Goal: Transaction & Acquisition: Purchase product/service

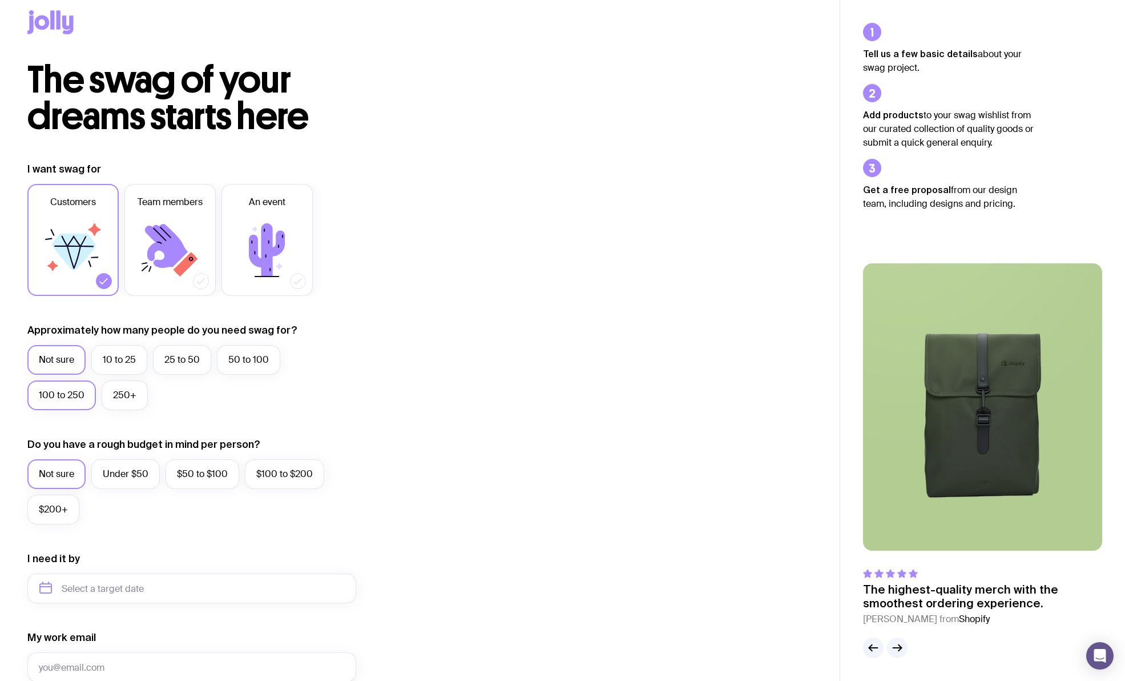
click at [73, 401] on label "100 to 250" at bounding box center [61, 395] width 69 height 30
click at [0, 0] on input "100 to 250" at bounding box center [0, 0] width 0 height 0
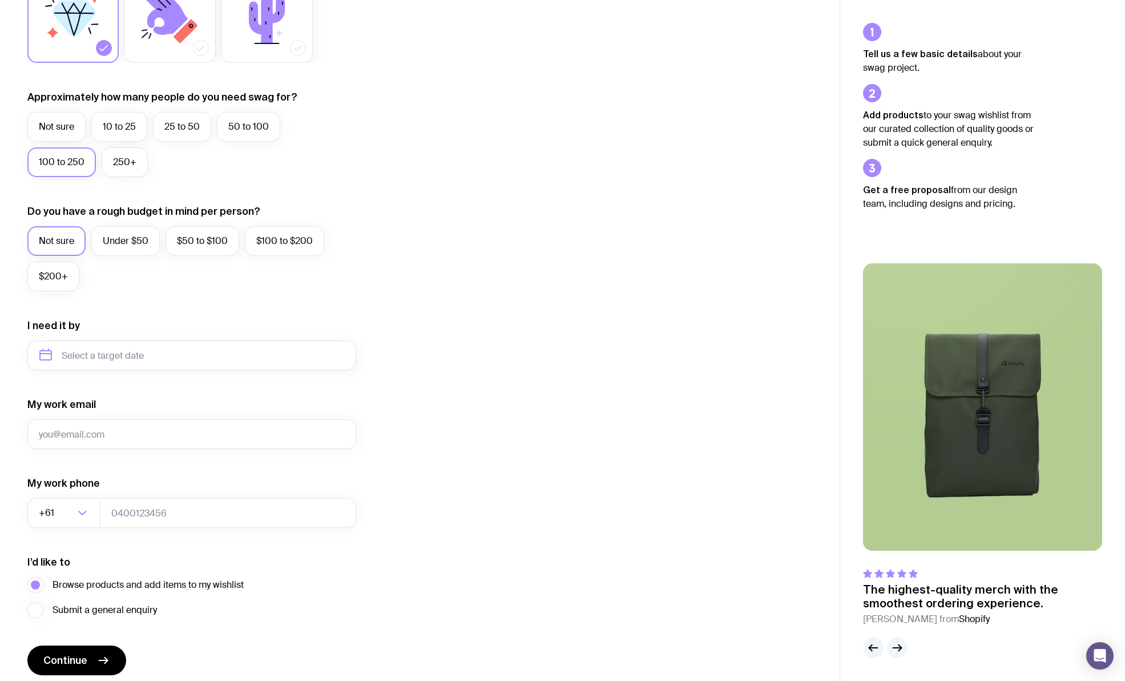
scroll to position [290, 0]
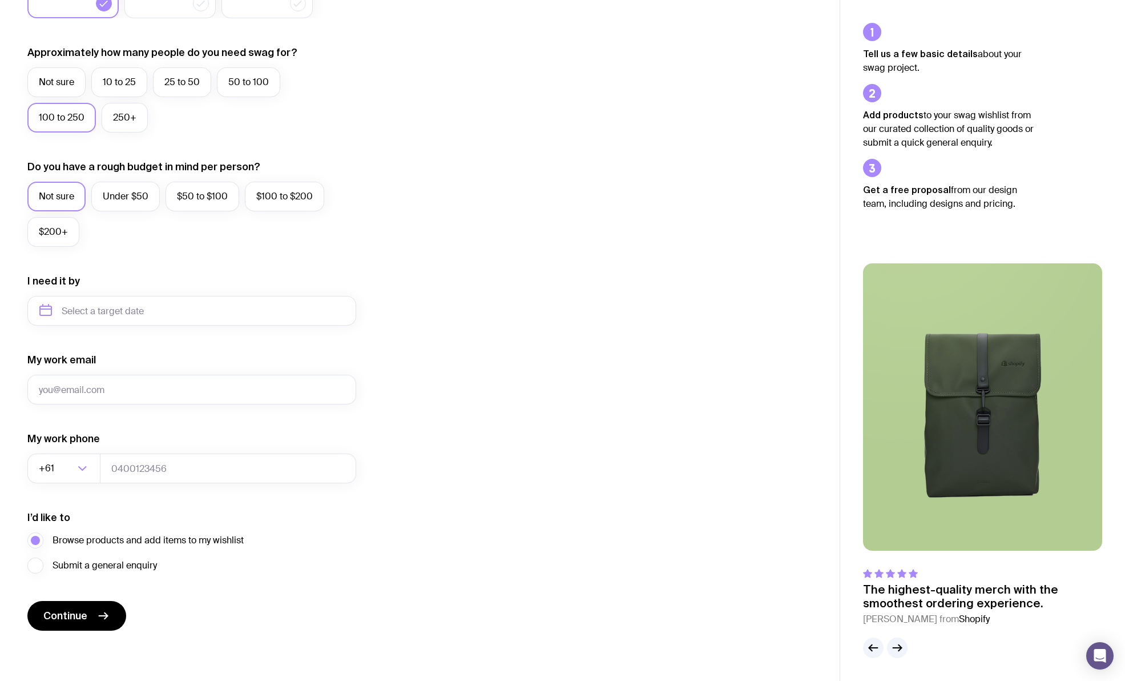
click at [111, 294] on div "I need it by" at bounding box center [191, 299] width 329 height 51
click at [102, 310] on input "text" at bounding box center [191, 311] width 329 height 30
click at [141, 453] on button "Dec" at bounding box center [147, 451] width 42 height 23
type input "[DATE]"
click at [106, 389] on input "My work email" at bounding box center [191, 390] width 329 height 30
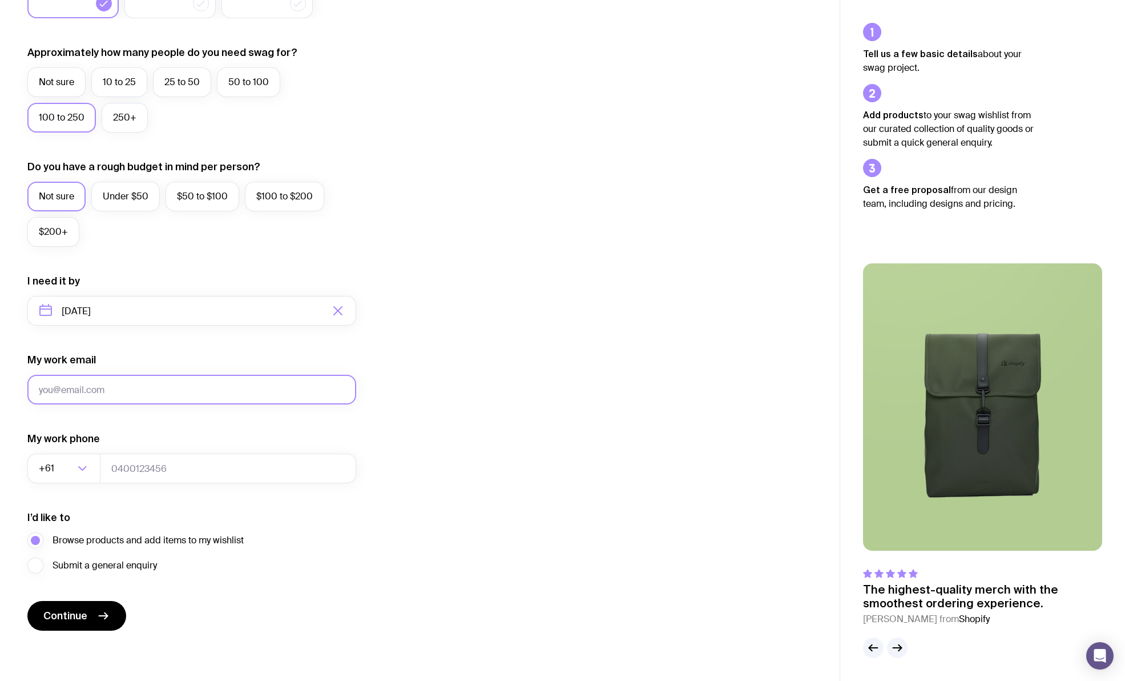
type input "[EMAIL_ADDRESS][DOMAIN_NAME]"
type input "0488766507"
click at [84, 623] on button "Continue" at bounding box center [76, 616] width 99 height 30
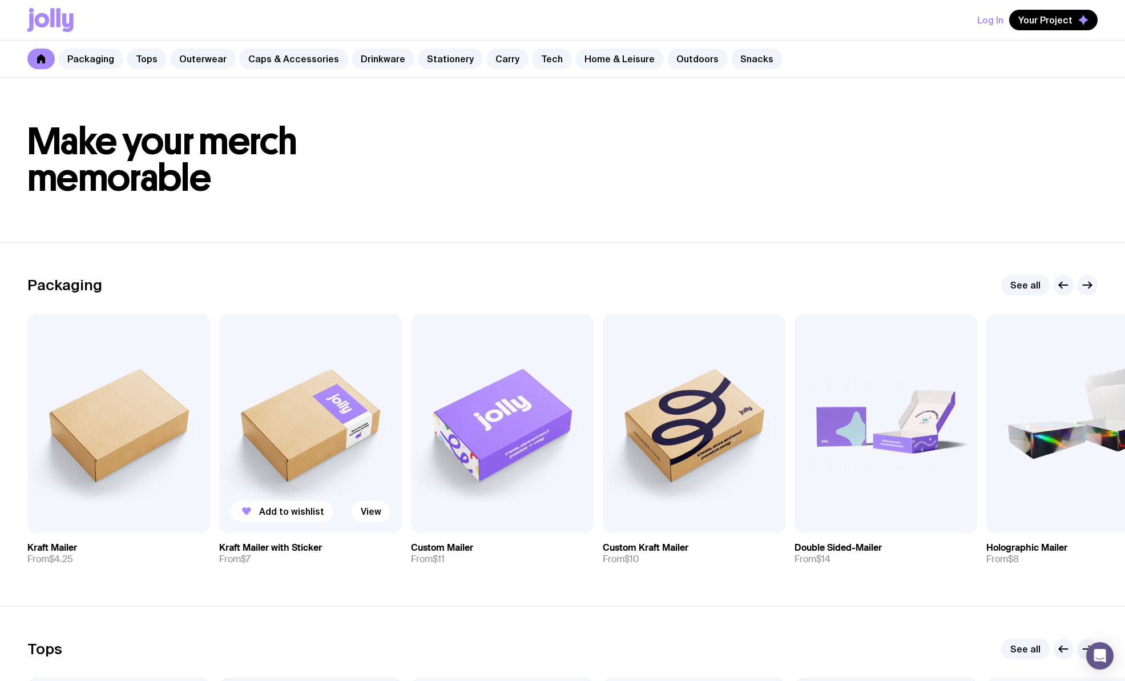
click at [352, 449] on img at bounding box center [310, 422] width 183 height 219
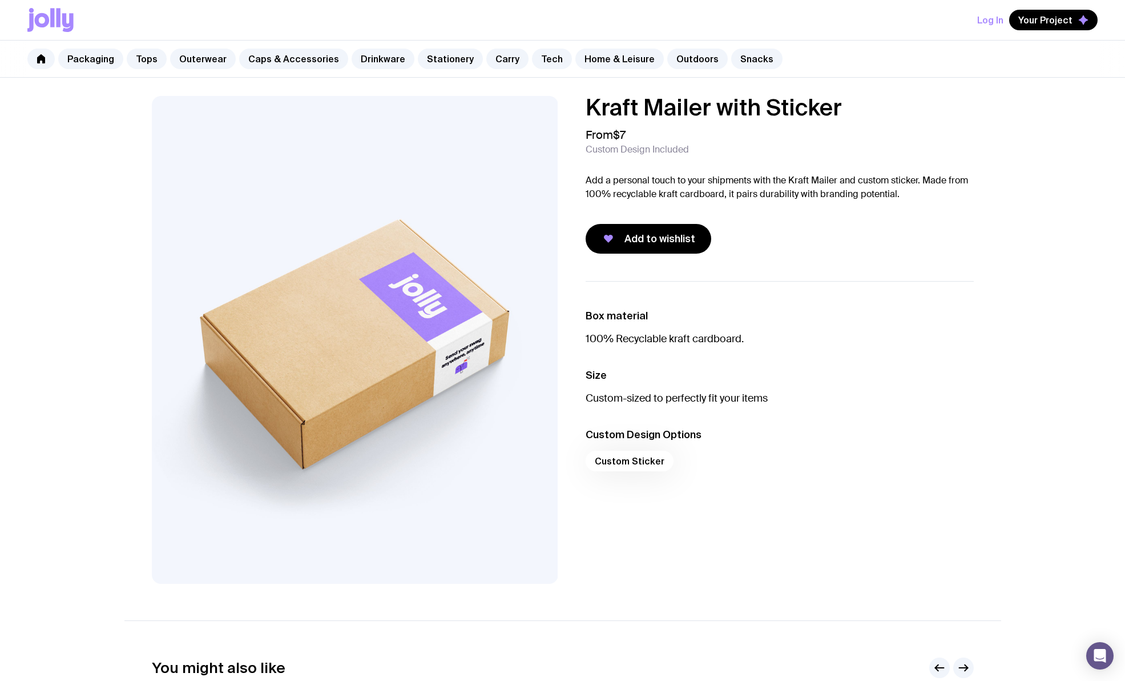
click at [631, 221] on div "Kraft Mailer with Sticker From $7 Custom Design Included Add a personal touch t…" at bounding box center [780, 175] width 388 height 158
click at [637, 233] on span "Add to wishlist" at bounding box center [660, 239] width 71 height 14
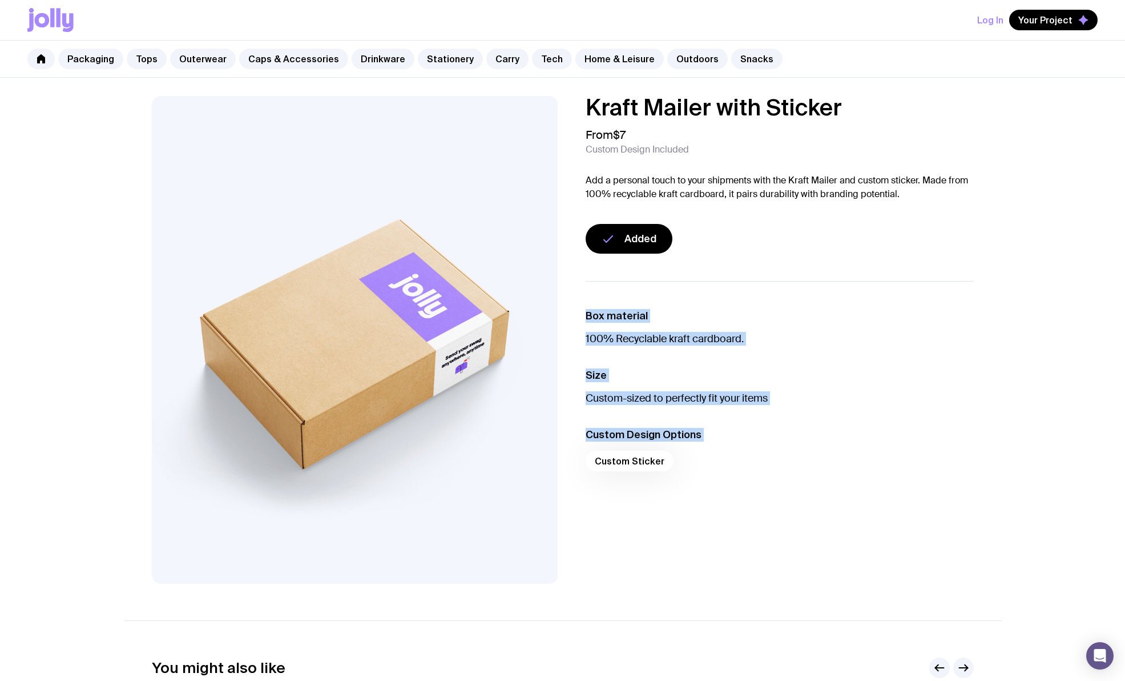
drag, startPoint x: 583, startPoint y: 312, endPoint x: 682, endPoint y: 469, distance: 185.8
click at [682, 469] on div "Box material 100% Recyclable kraft cardboard. Size Custom-sized to perfectly fi…" at bounding box center [771, 432] width 407 height 303
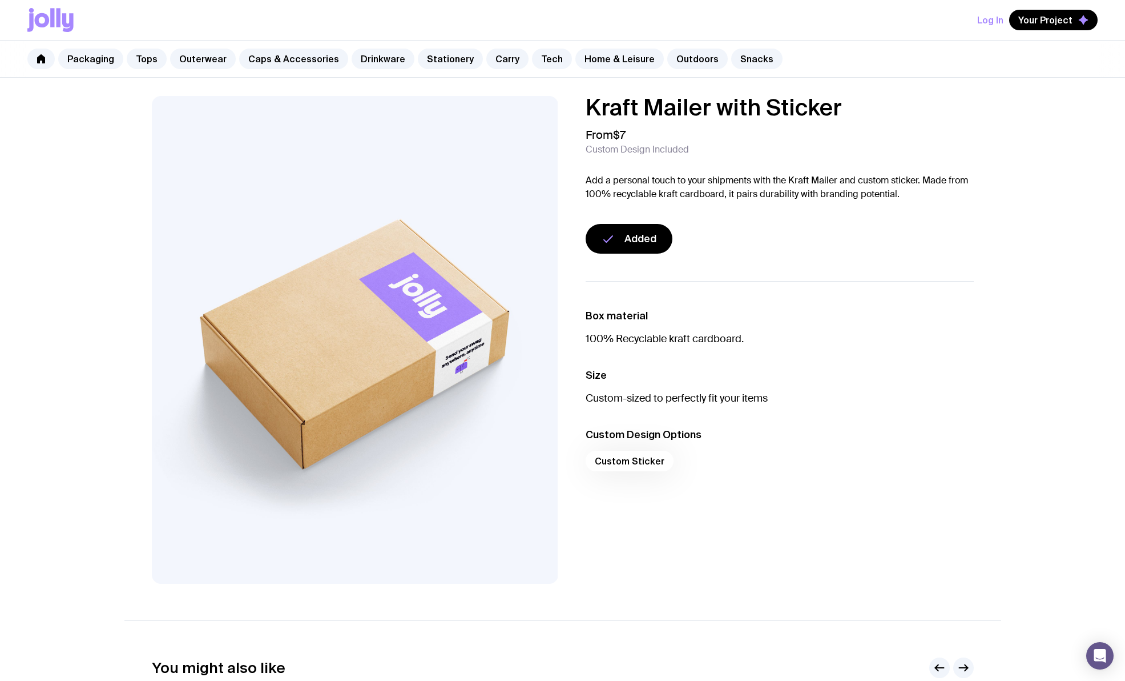
drag, startPoint x: 683, startPoint y: 469, endPoint x: 699, endPoint y: 473, distance: 16.5
click at [683, 470] on div "Custom Sticker" at bounding box center [780, 463] width 388 height 27
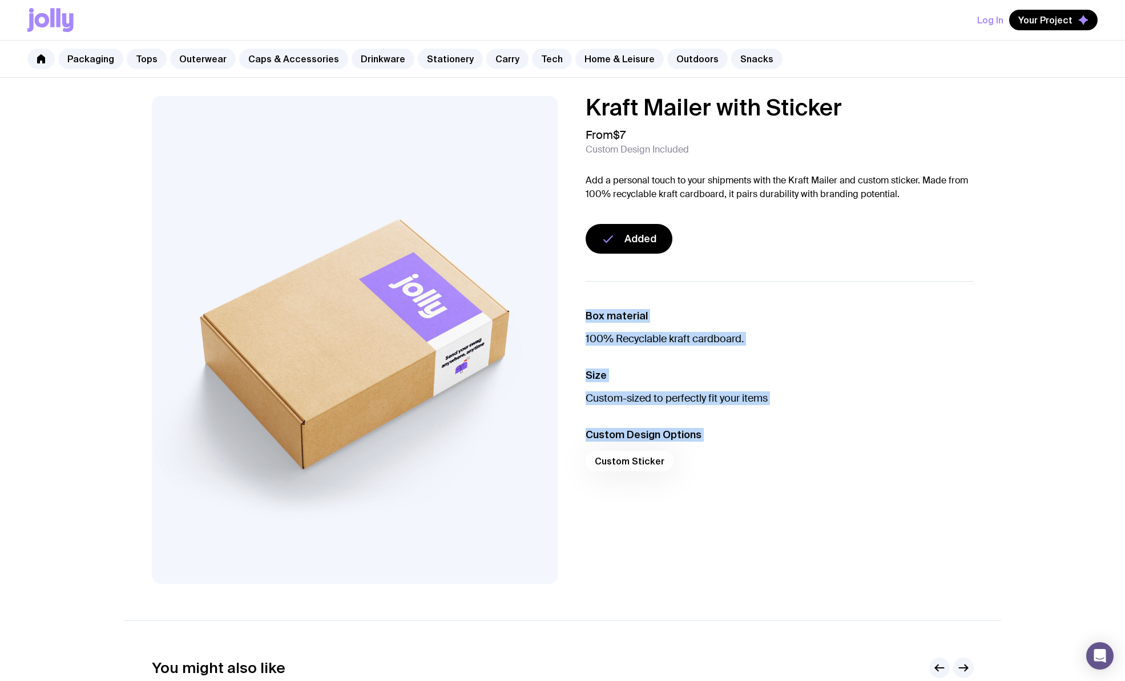
drag, startPoint x: 698, startPoint y: 472, endPoint x: 585, endPoint y: 320, distance: 189.3
click at [586, 320] on ul "Box material 100% Recyclable kraft cardboard. Size Custom-sized to perfectly fi…" at bounding box center [780, 393] width 388 height 224
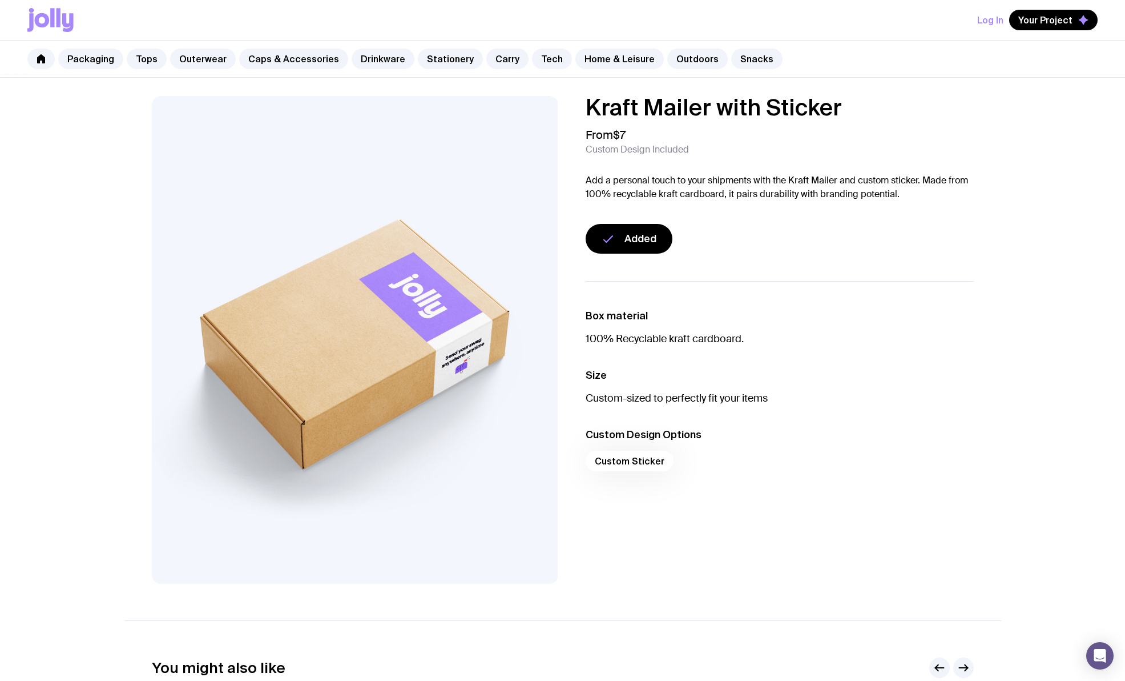
click at [591, 307] on ul "Box material 100% Recyclable kraft cardboard. Size Custom-sized to perfectly fi…" at bounding box center [780, 393] width 388 height 224
drag, startPoint x: 585, startPoint y: 308, endPoint x: 670, endPoint y: 379, distance: 110.2
click at [670, 379] on ul "Box material 100% Recyclable kraft cardboard. Size Custom-sized to perfectly fi…" at bounding box center [780, 393] width 388 height 224
click at [723, 446] on li "Custom Design Options Custom Sticker" at bounding box center [780, 453] width 388 height 50
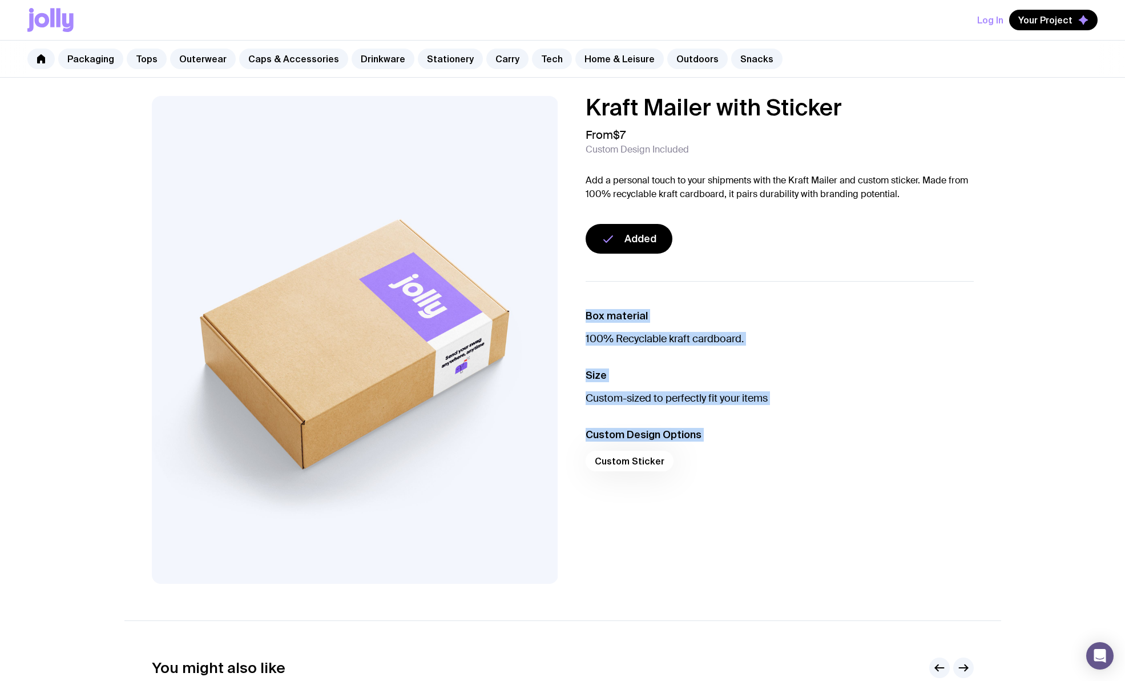
drag, startPoint x: 730, startPoint y: 460, endPoint x: 588, endPoint y: 311, distance: 206.4
click at [588, 311] on ul "Box material 100% Recyclable kraft cardboard. Size Custom-sized to perfectly fi…" at bounding box center [780, 393] width 388 height 224
click at [588, 311] on h3 "Box material" at bounding box center [780, 316] width 388 height 14
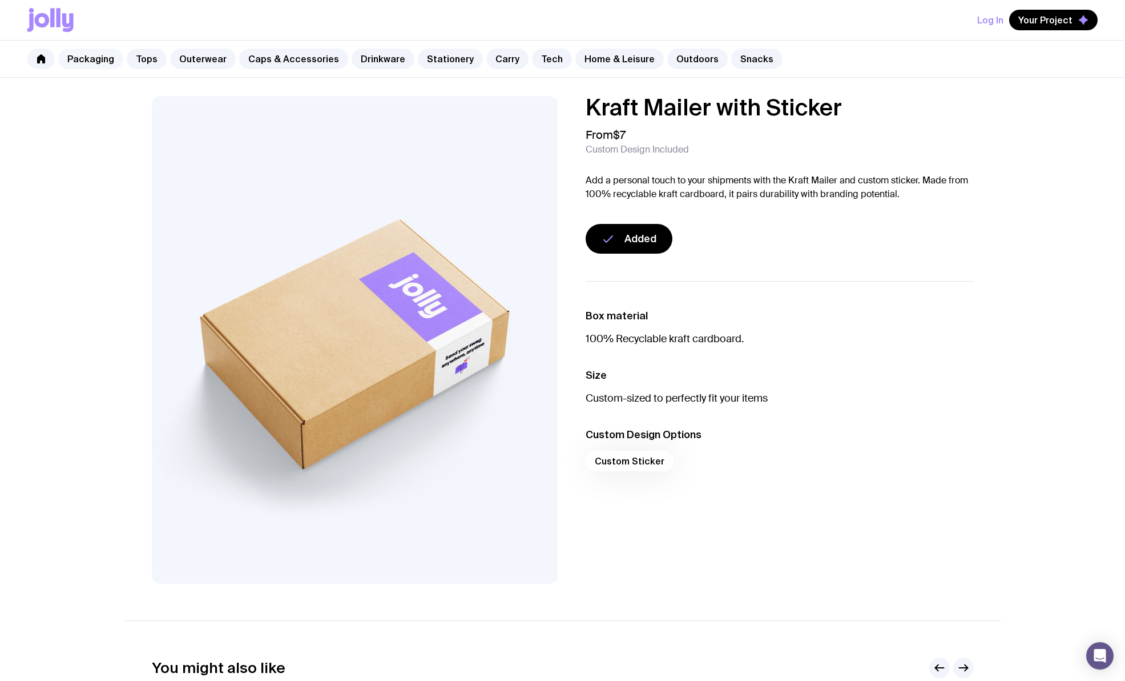
click at [98, 57] on link "Packaging" at bounding box center [90, 59] width 65 height 21
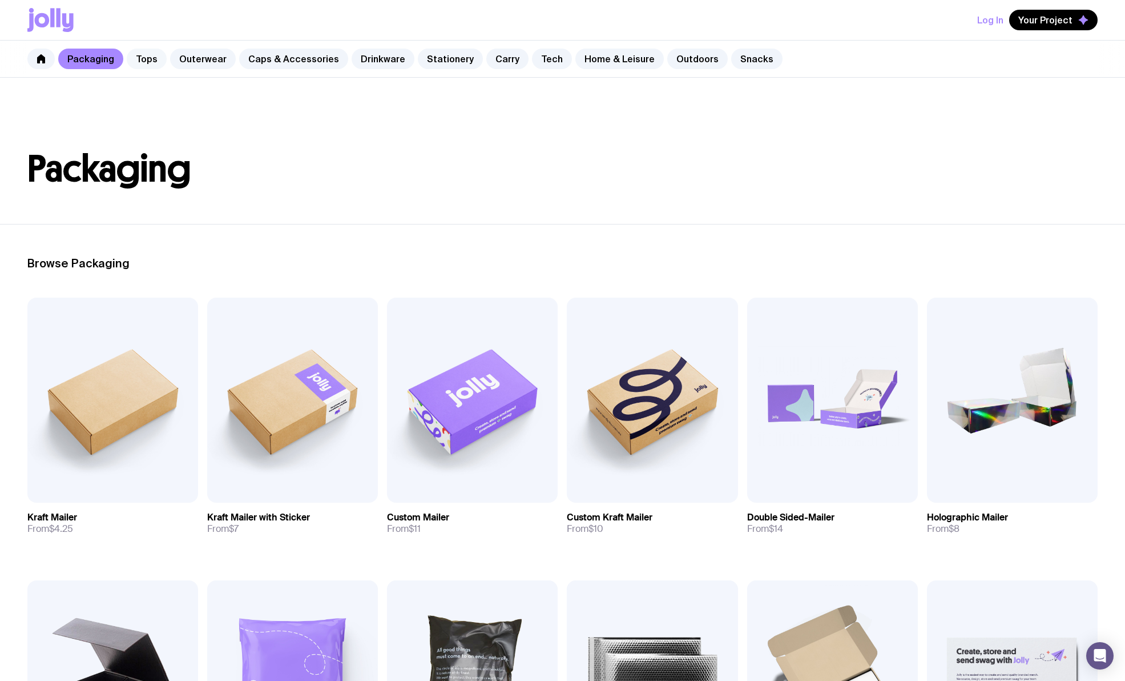
click at [146, 61] on link "Tops" at bounding box center [147, 59] width 40 height 21
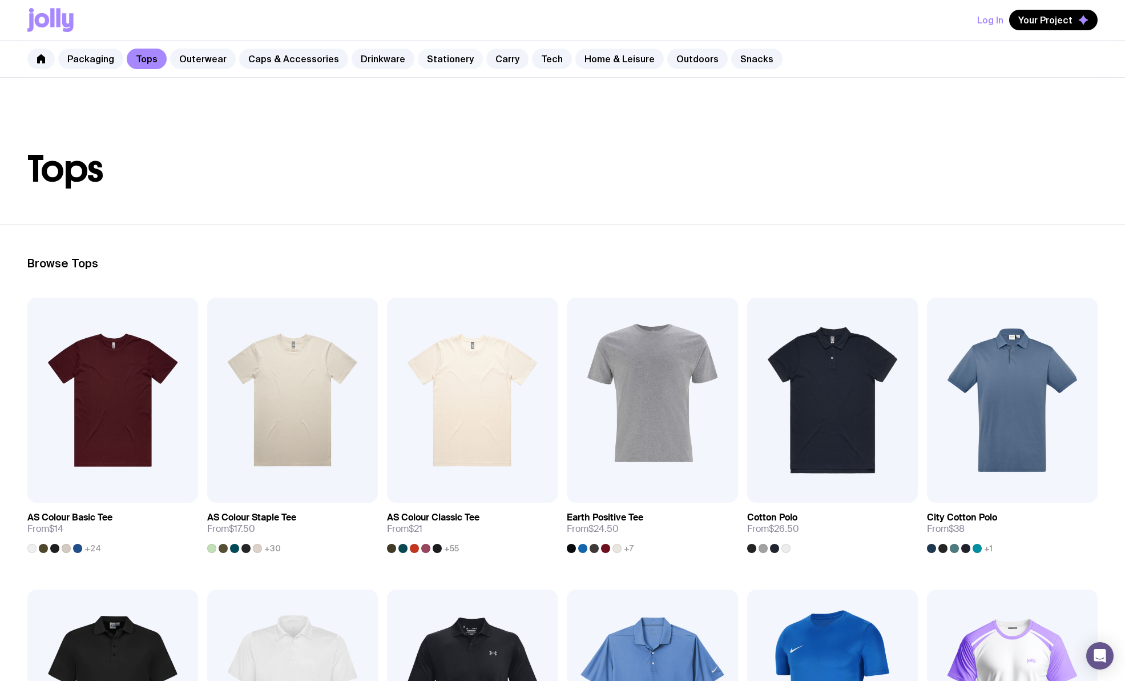
click at [437, 58] on link "Stationery" at bounding box center [450, 59] width 65 height 21
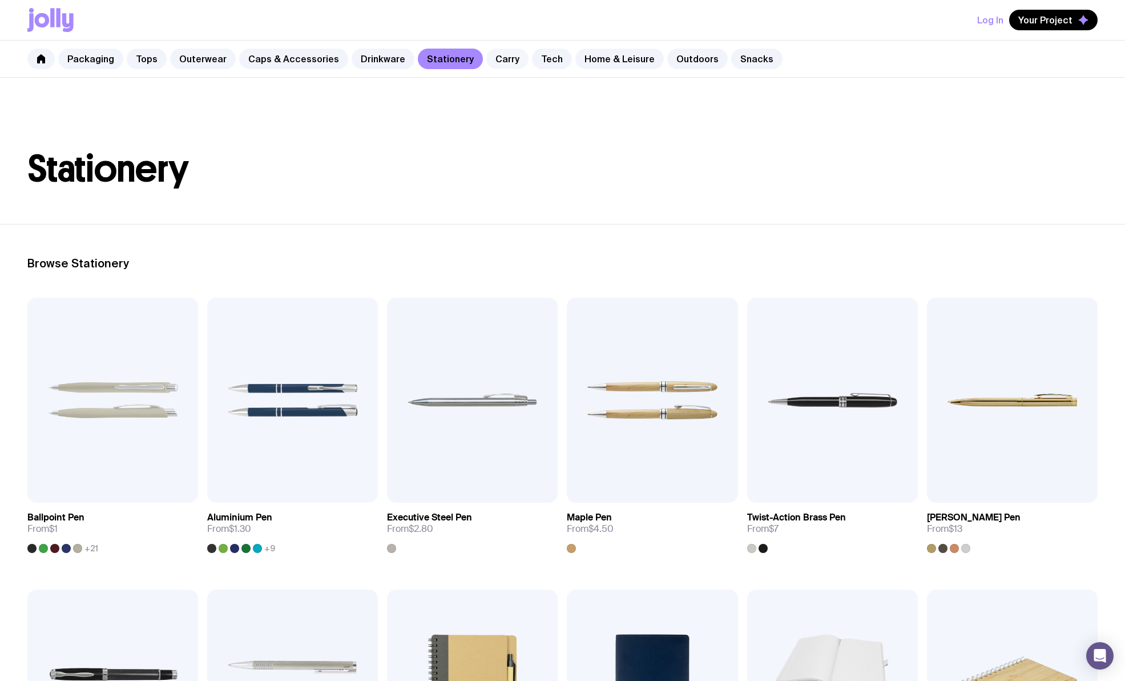
click at [492, 62] on link "Carry" at bounding box center [507, 59] width 42 height 21
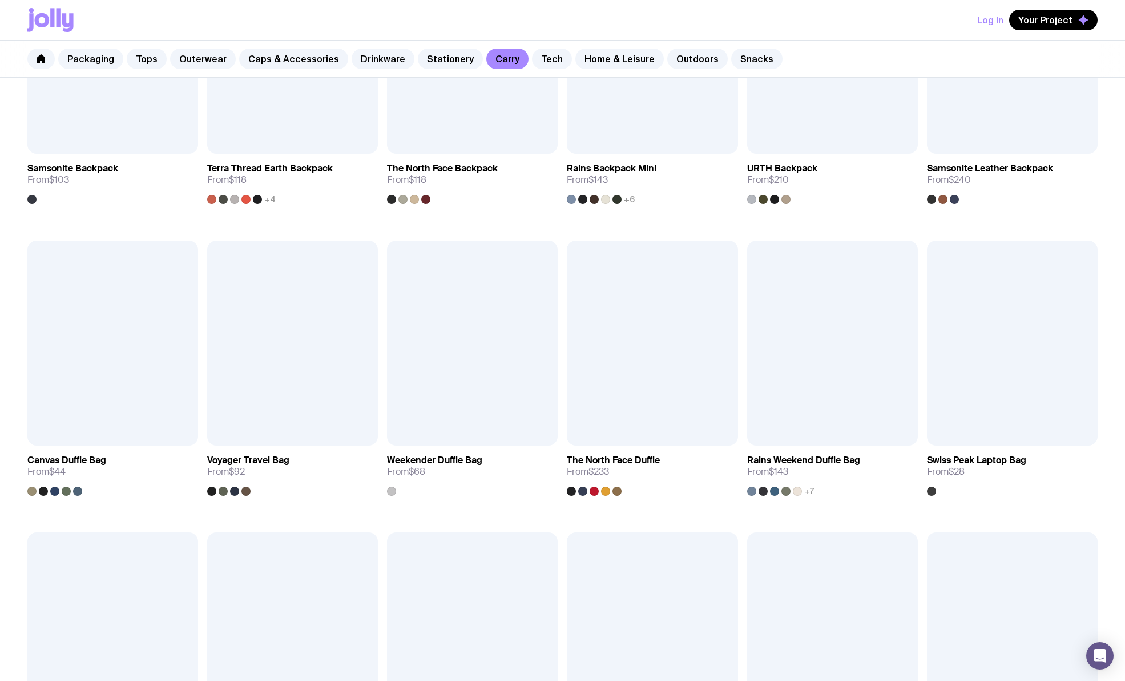
scroll to position [927, 0]
